Goal: Task Accomplishment & Management: Complete application form

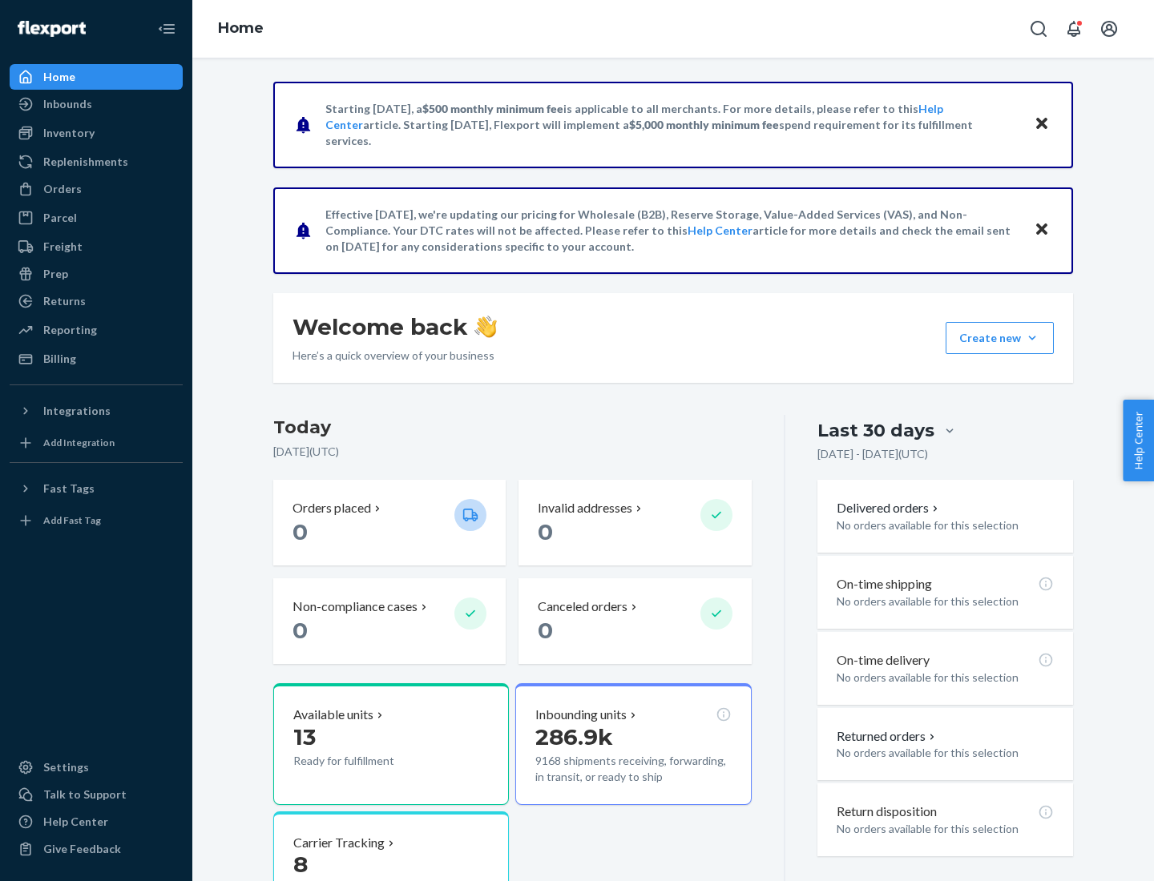
click at [1032, 338] on button "Create new Create new inbound Create new order Create new product" at bounding box center [999, 338] width 108 height 32
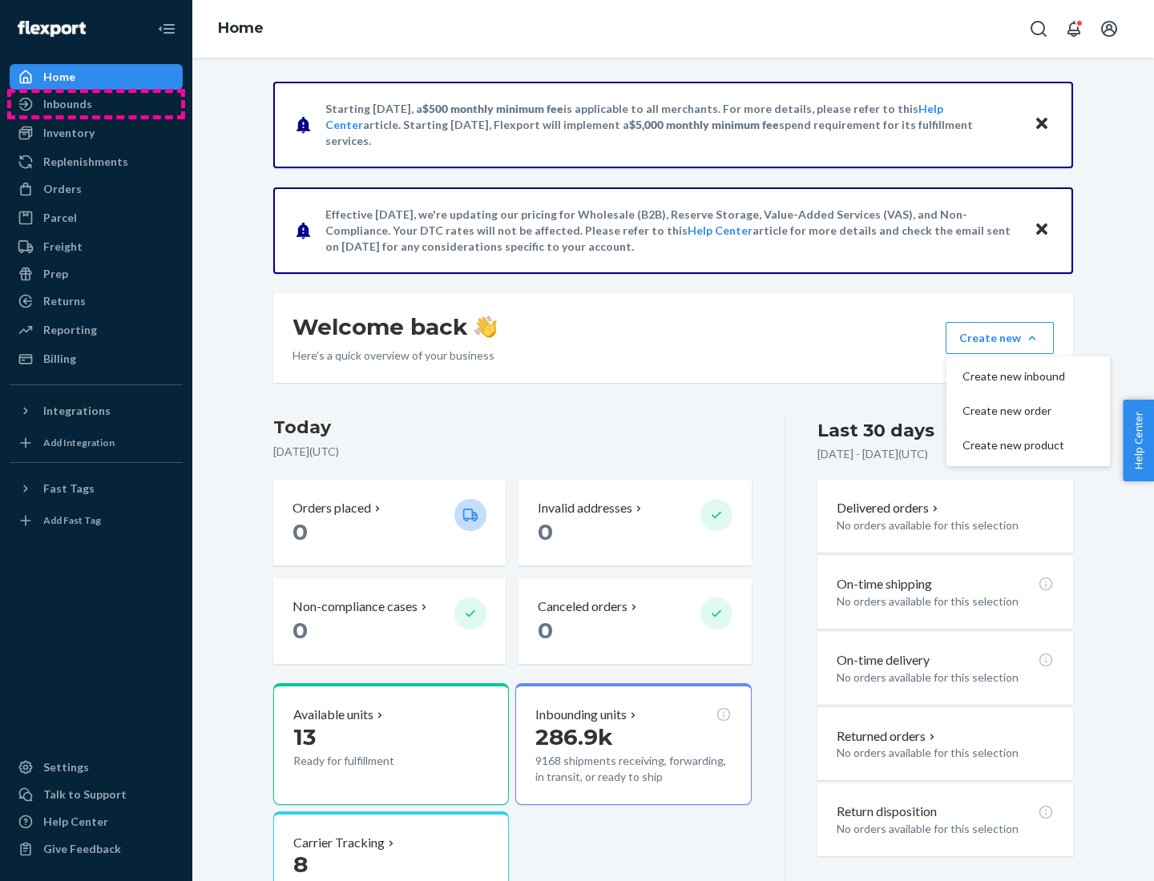
click at [96, 104] on div "Inbounds" at bounding box center [96, 104] width 170 height 22
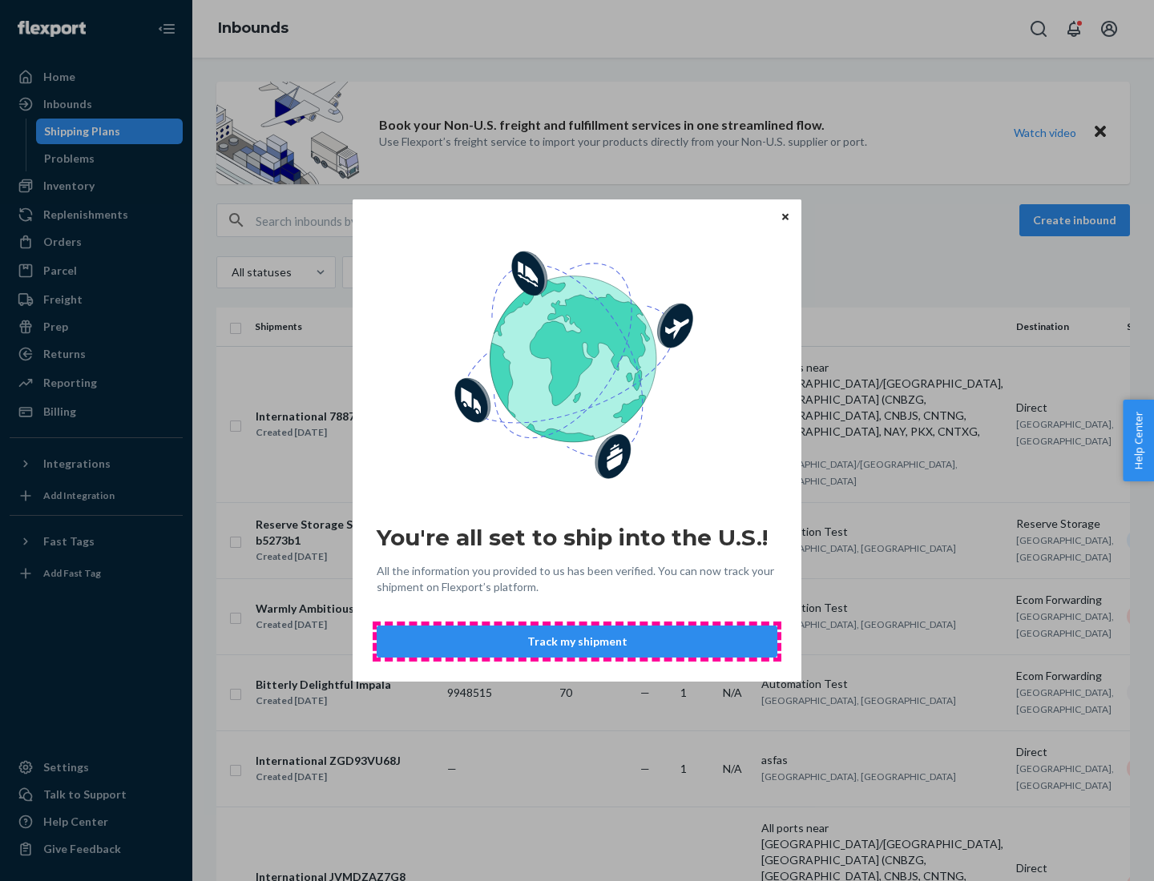
click at [577, 642] on button "Track my shipment" at bounding box center [577, 642] width 401 height 32
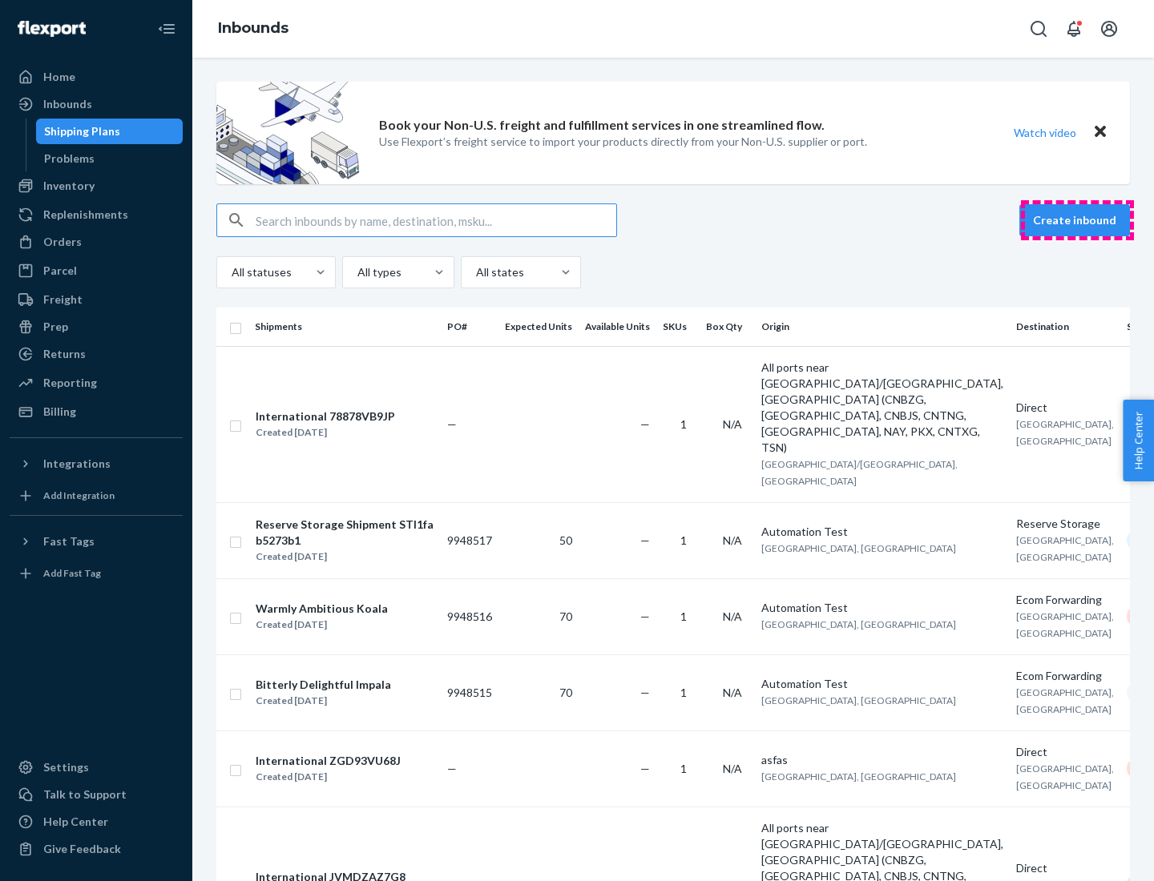
click at [1077, 220] on button "Create inbound" at bounding box center [1074, 220] width 111 height 32
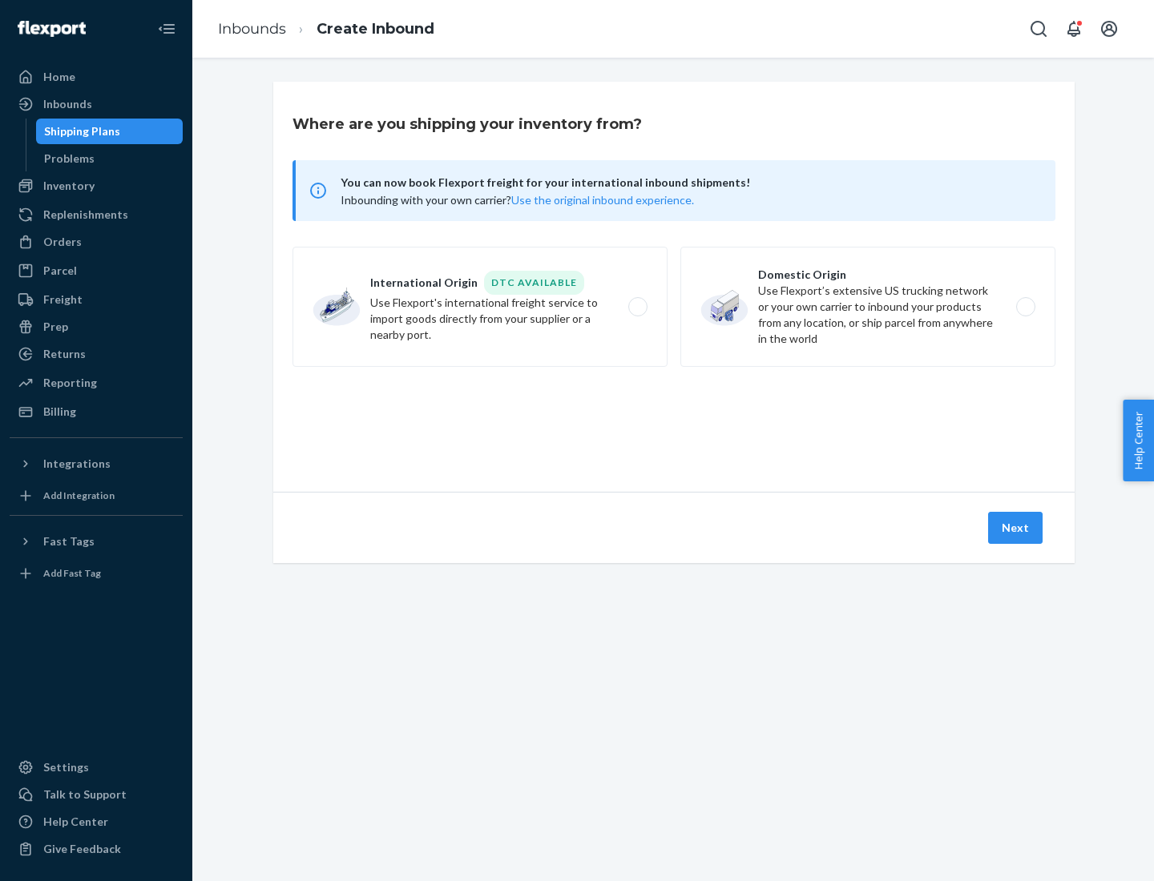
click at [480, 307] on label "International Origin DTC Available Use Flexport's international freight service…" at bounding box center [479, 307] width 375 height 120
click at [637, 307] on input "International Origin DTC Available Use Flexport's international freight service…" at bounding box center [642, 307] width 10 height 10
radio input "true"
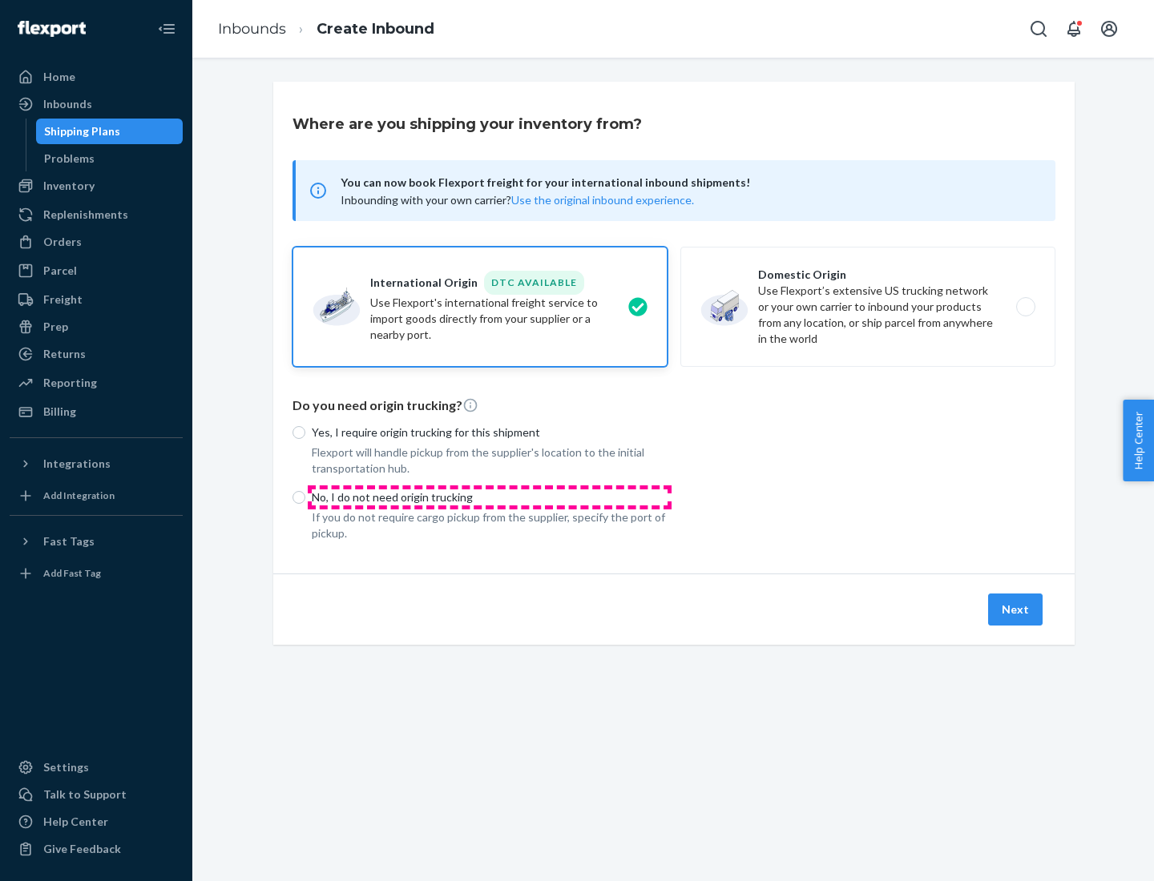
click at [489, 497] on p "No, I do not need origin trucking" at bounding box center [490, 497] width 356 height 16
click at [305, 497] on input "No, I do not need origin trucking" at bounding box center [298, 497] width 13 height 13
radio input "true"
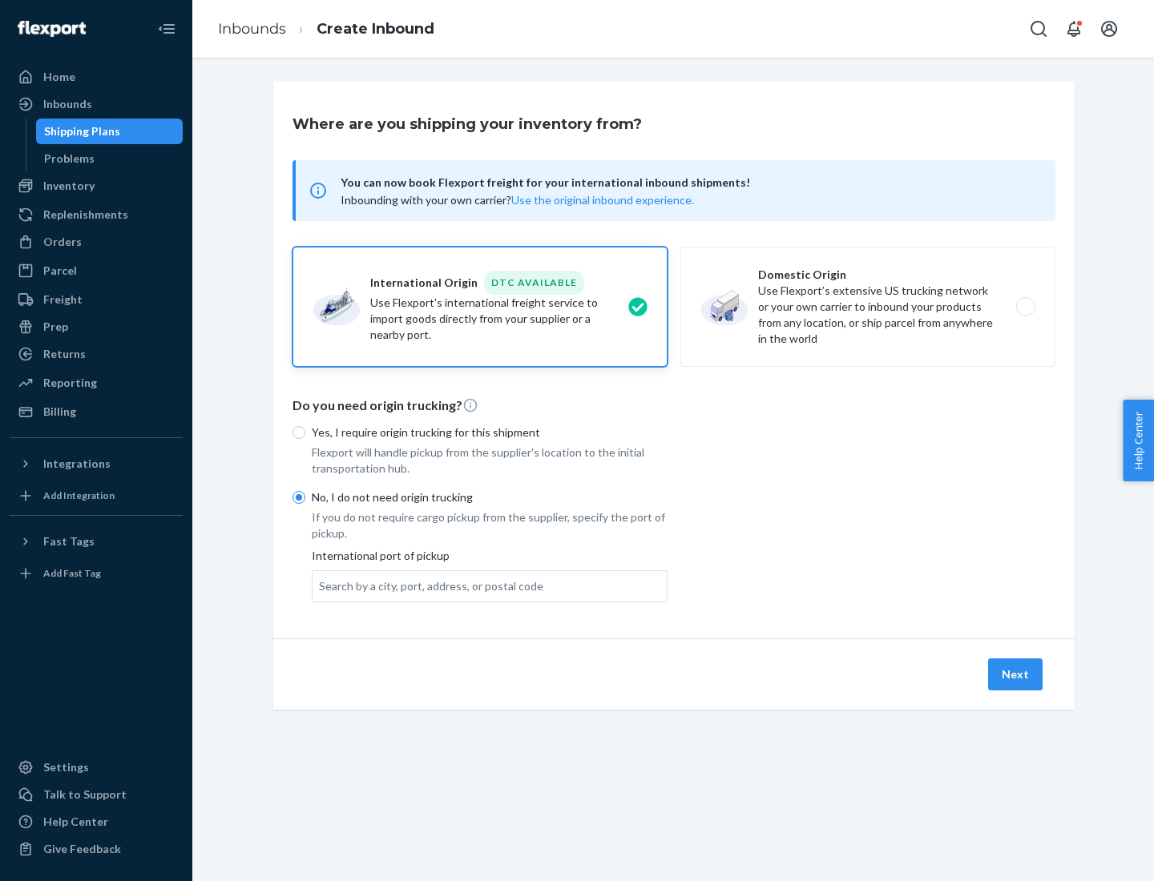
click at [427, 586] on div "Search by a city, port, address, or postal code" at bounding box center [431, 586] width 224 height 16
click at [320, 586] on input "Search by a city, port, address, or postal code" at bounding box center [320, 586] width 2 height 16
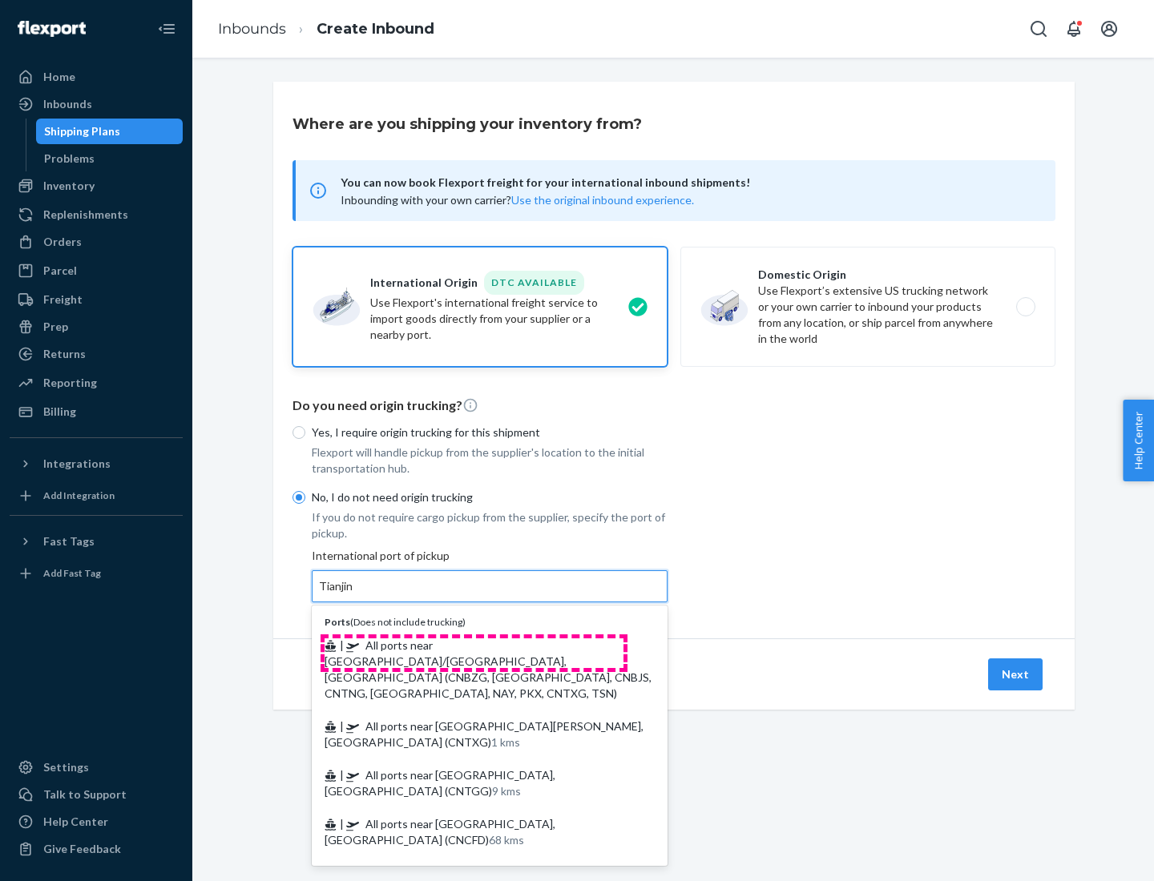
click at [473, 645] on span "| All ports near [GEOGRAPHIC_DATA]/[GEOGRAPHIC_DATA], [GEOGRAPHIC_DATA] (CNBZG,…" at bounding box center [487, 669] width 327 height 62
click at [354, 594] on input "Tianjin" at bounding box center [336, 586] width 35 height 16
type input "All ports near [GEOGRAPHIC_DATA]/[GEOGRAPHIC_DATA], [GEOGRAPHIC_DATA] (CNBZG, […"
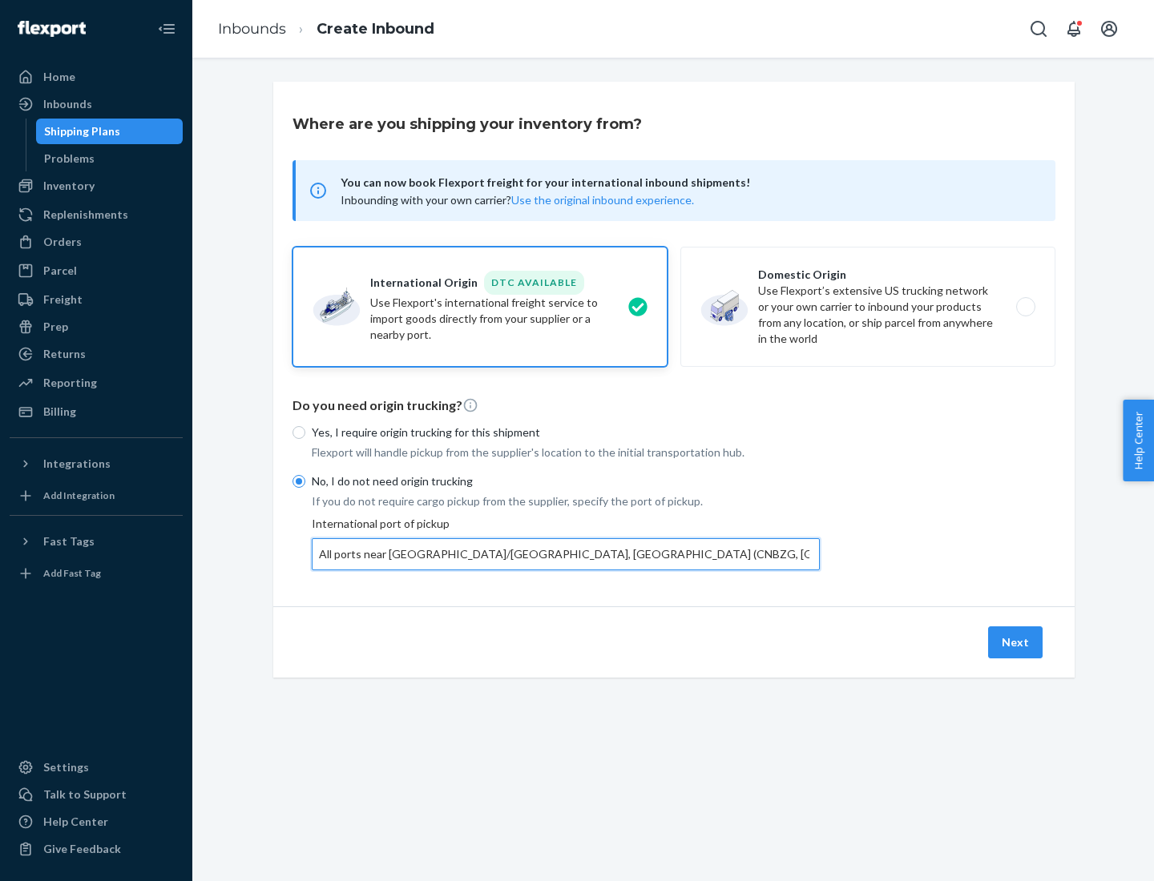
click at [1016, 642] on button "Next" at bounding box center [1015, 642] width 54 height 32
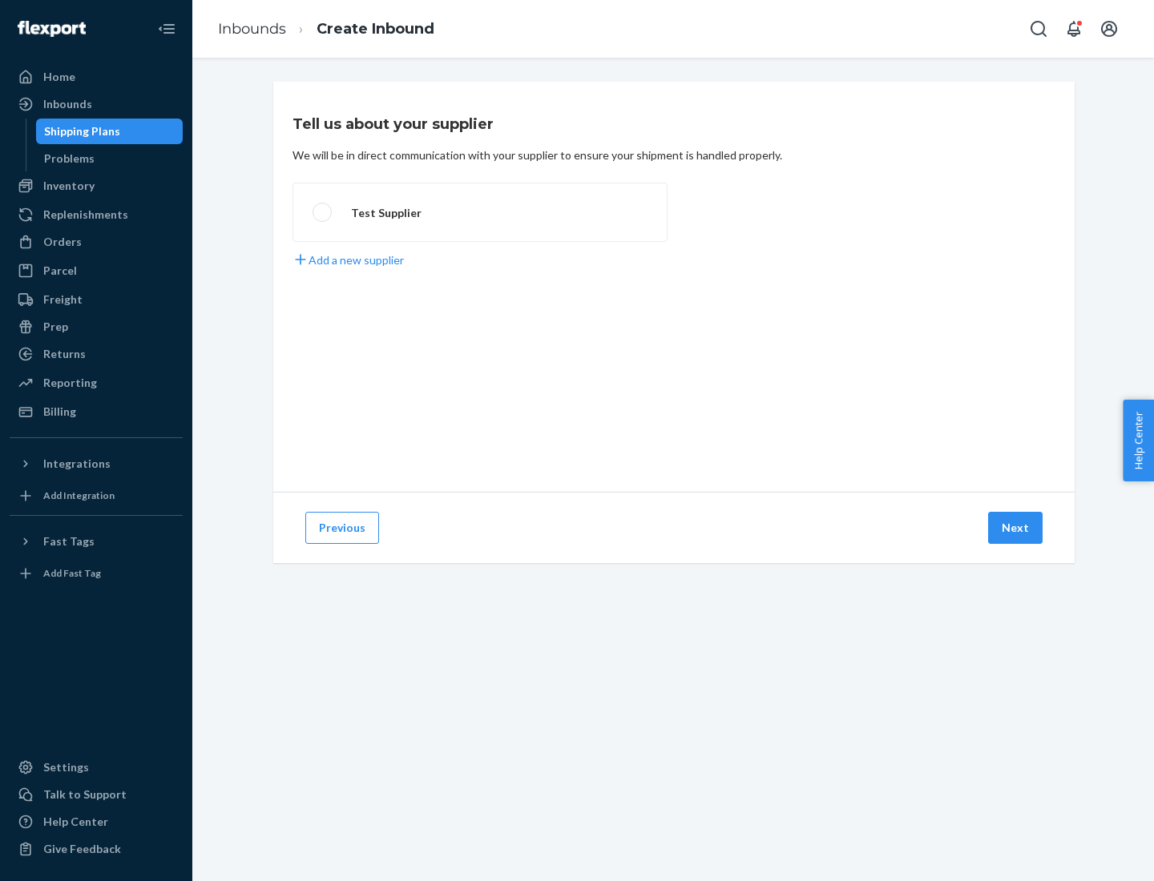
click at [480, 212] on label "Test Supplier" at bounding box center [479, 212] width 375 height 59
click at [323, 212] on input "Test Supplier" at bounding box center [317, 212] width 10 height 10
radio input "true"
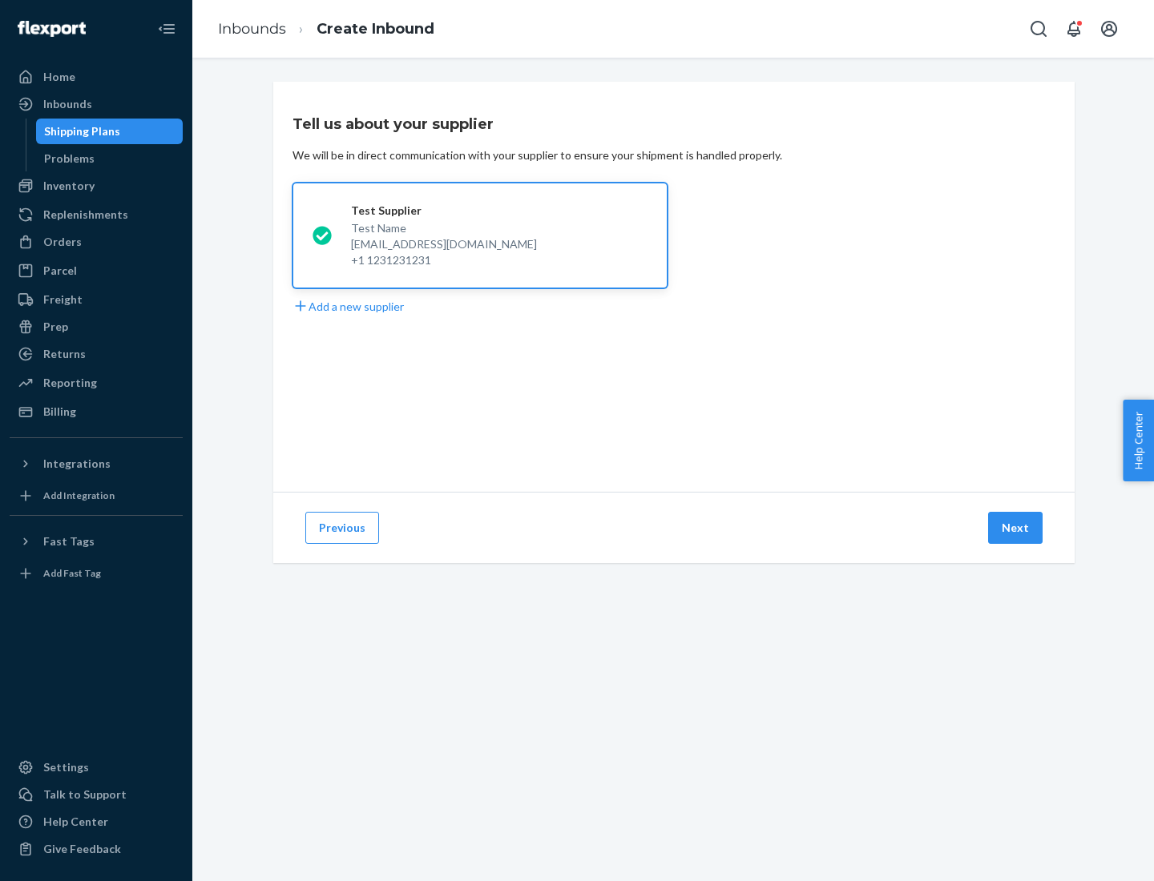
click at [1016, 528] on button "Next" at bounding box center [1015, 528] width 54 height 32
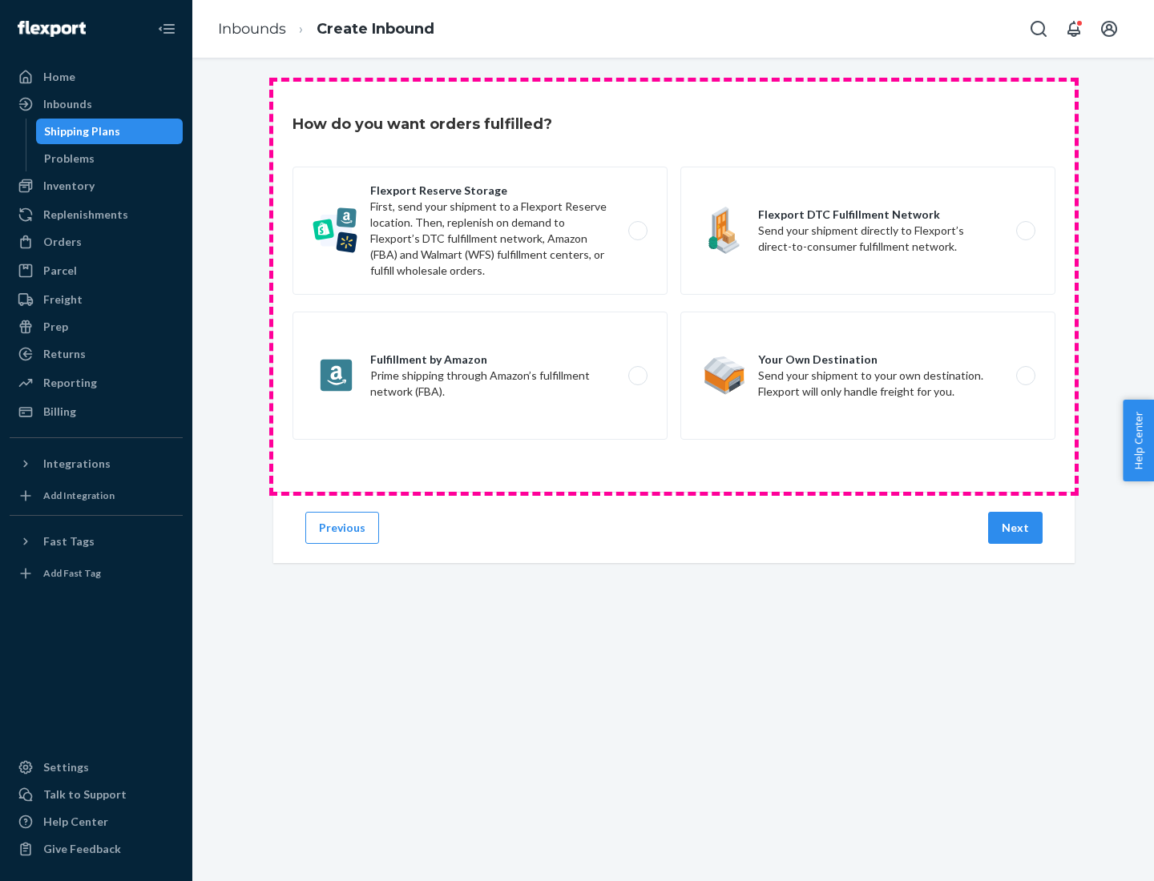
click at [674, 287] on div "Flexport Reserve Storage First, send your shipment to a Flexport Reserve locati…" at bounding box center [673, 305] width 763 height 277
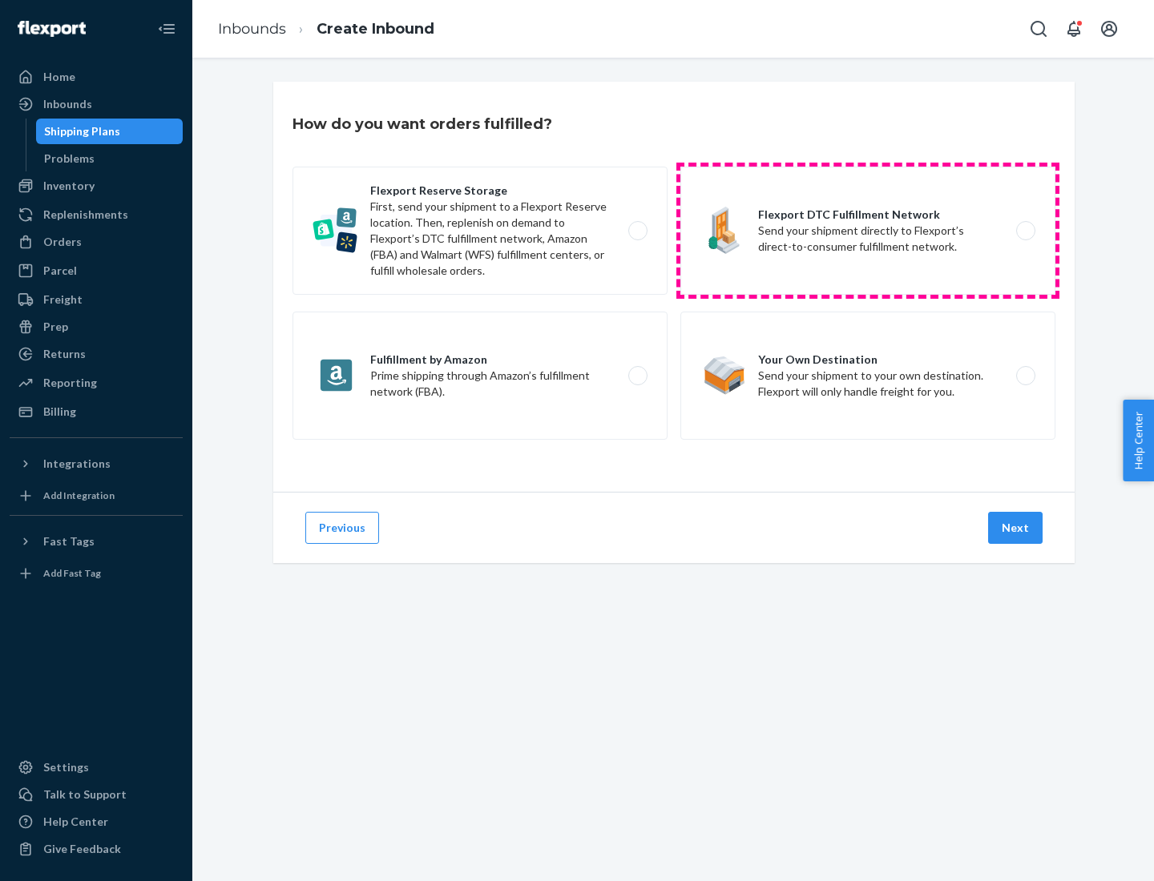
click at [868, 231] on label "Flexport DTC Fulfillment Network Send your shipment directly to Flexport’s dire…" at bounding box center [867, 231] width 375 height 128
click at [1025, 231] on input "Flexport DTC Fulfillment Network Send your shipment directly to Flexport’s dire…" at bounding box center [1030, 231] width 10 height 10
radio input "true"
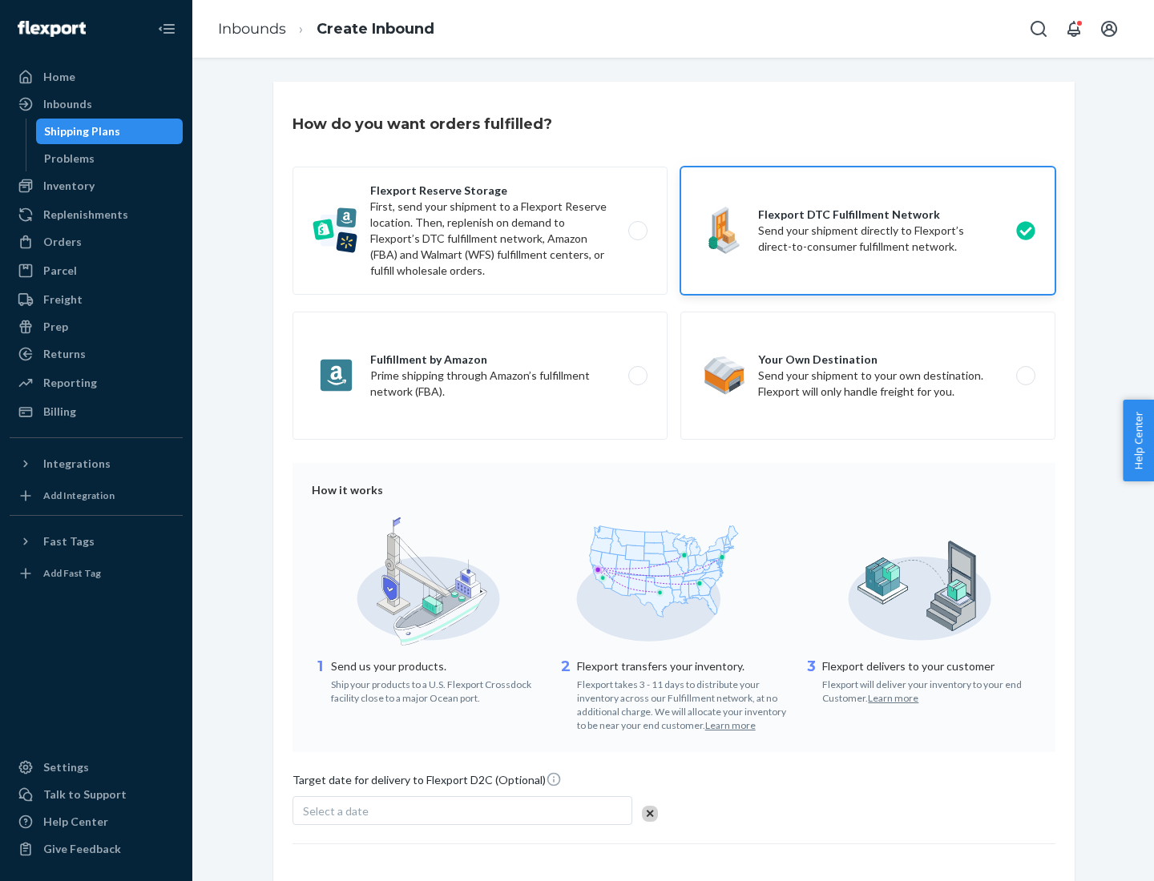
scroll to position [118, 0]
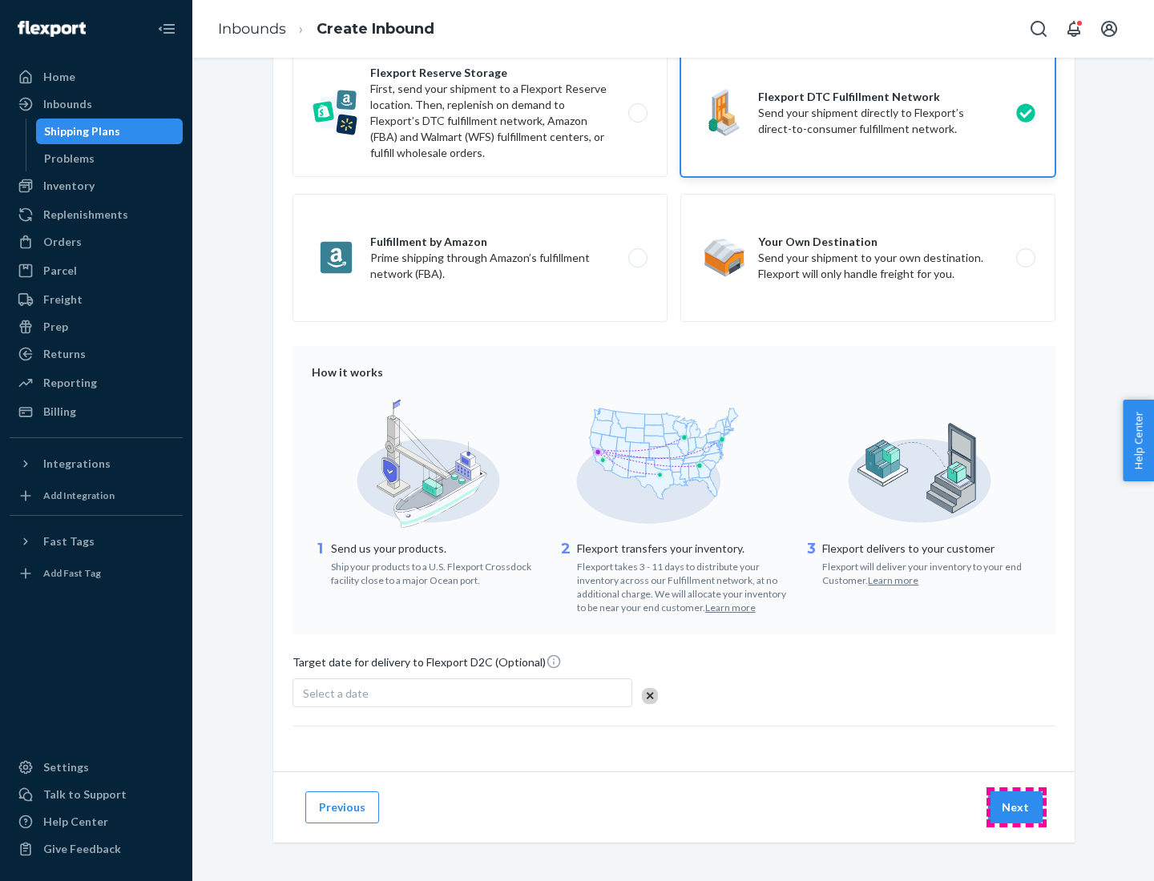
click at [1016, 807] on button "Next" at bounding box center [1015, 807] width 54 height 32
